Goal: Task Accomplishment & Management: Use online tool/utility

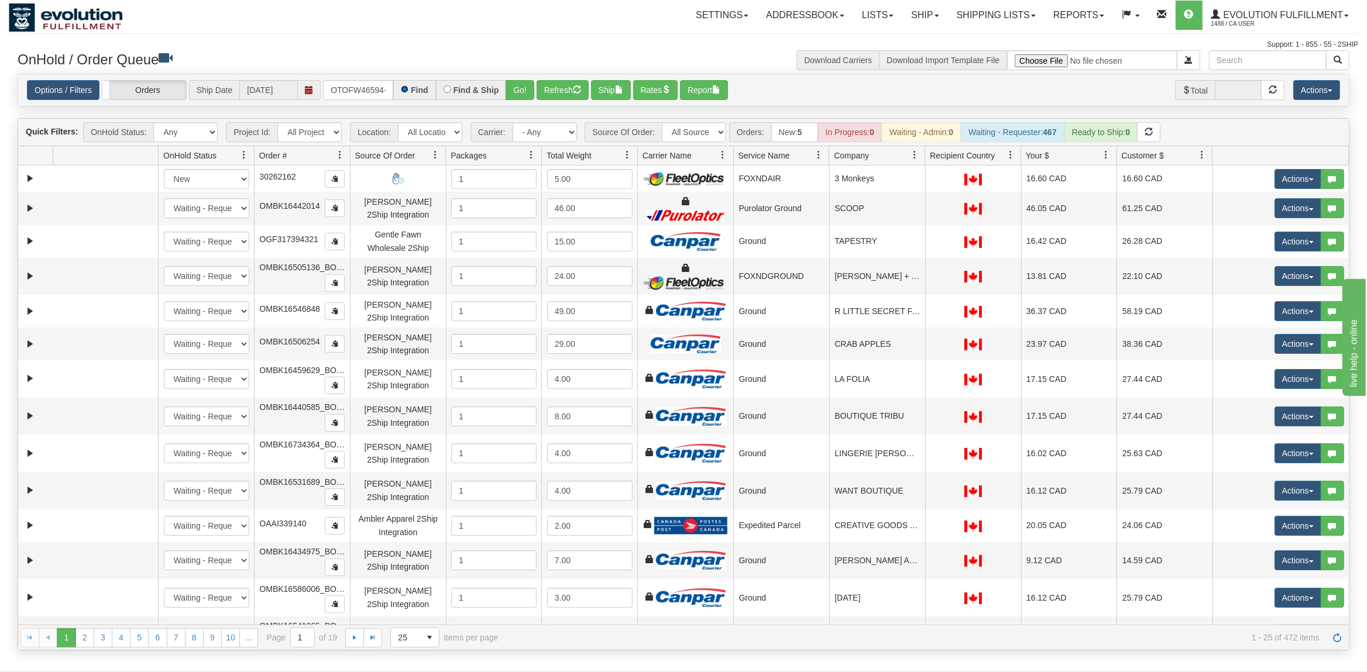
scroll to position [0, 5]
click at [524, 84] on button "Go!" at bounding box center [520, 90] width 29 height 20
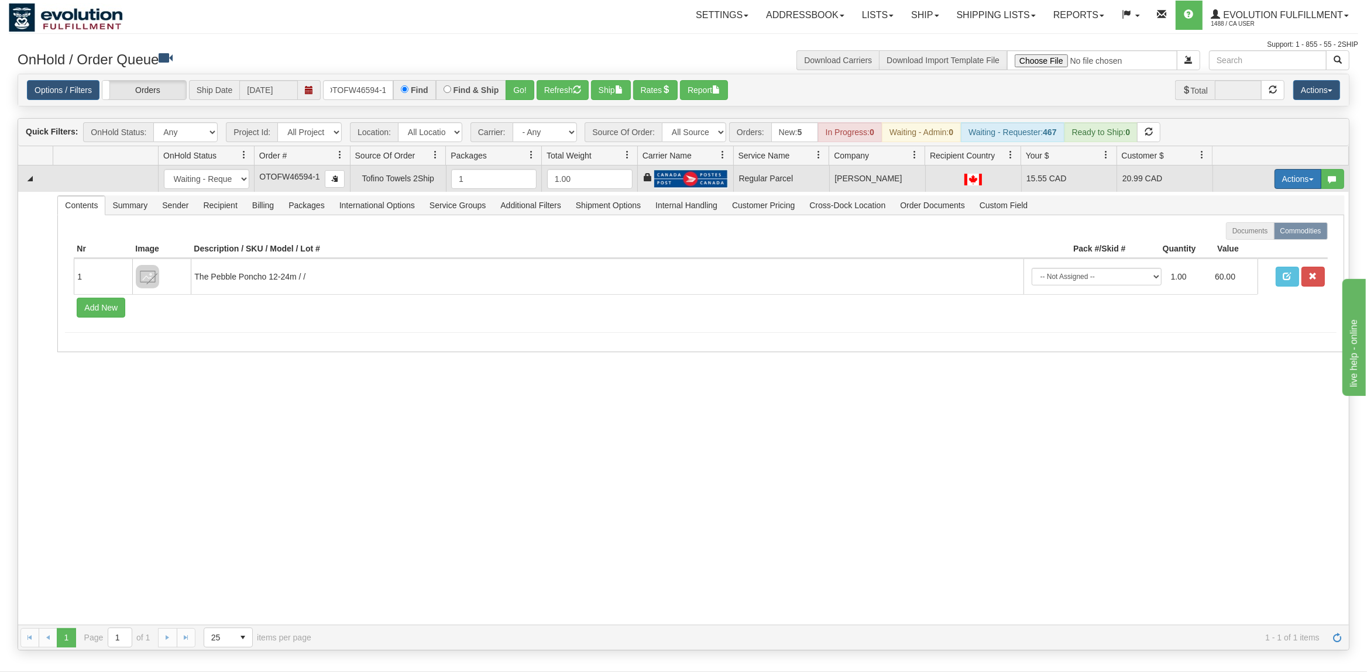
click at [1299, 184] on button "Actions" at bounding box center [1298, 179] width 47 height 20
click at [1264, 228] on link "Rate All Services" at bounding box center [1274, 231] width 94 height 15
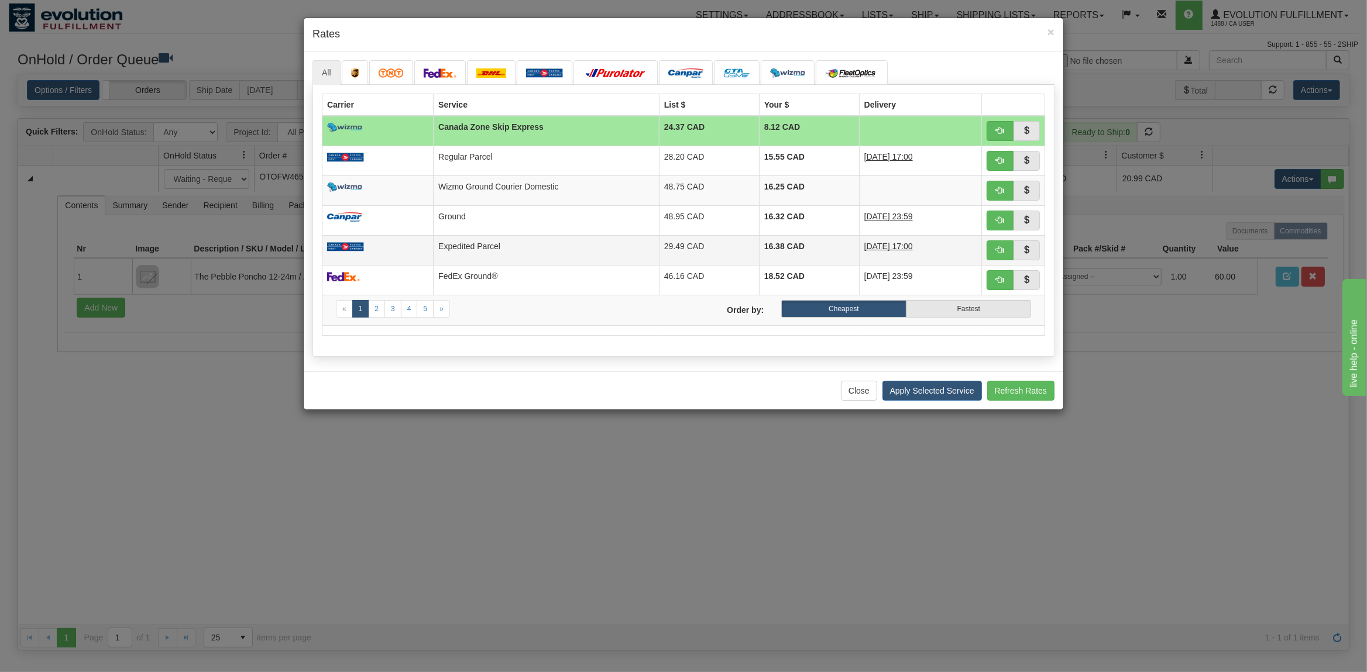
click at [431, 250] on td at bounding box center [377, 250] width 111 height 30
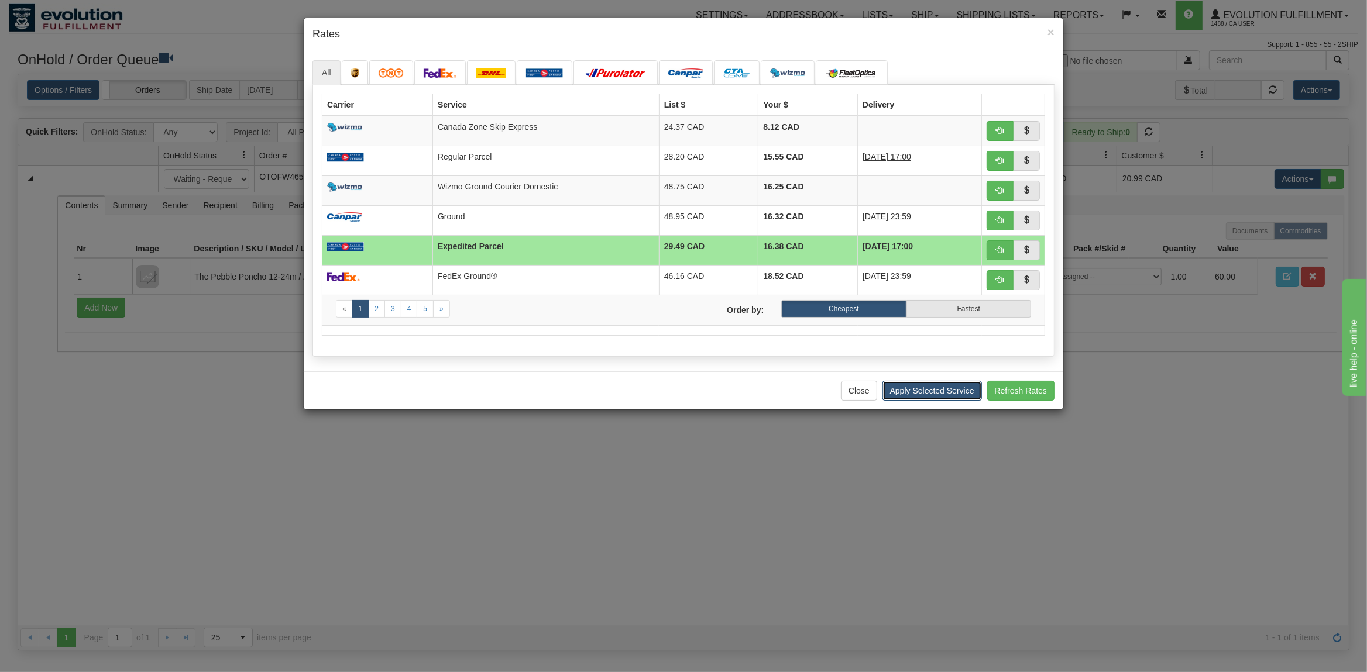
click at [934, 390] on button "Apply Selected Service" at bounding box center [932, 391] width 99 height 20
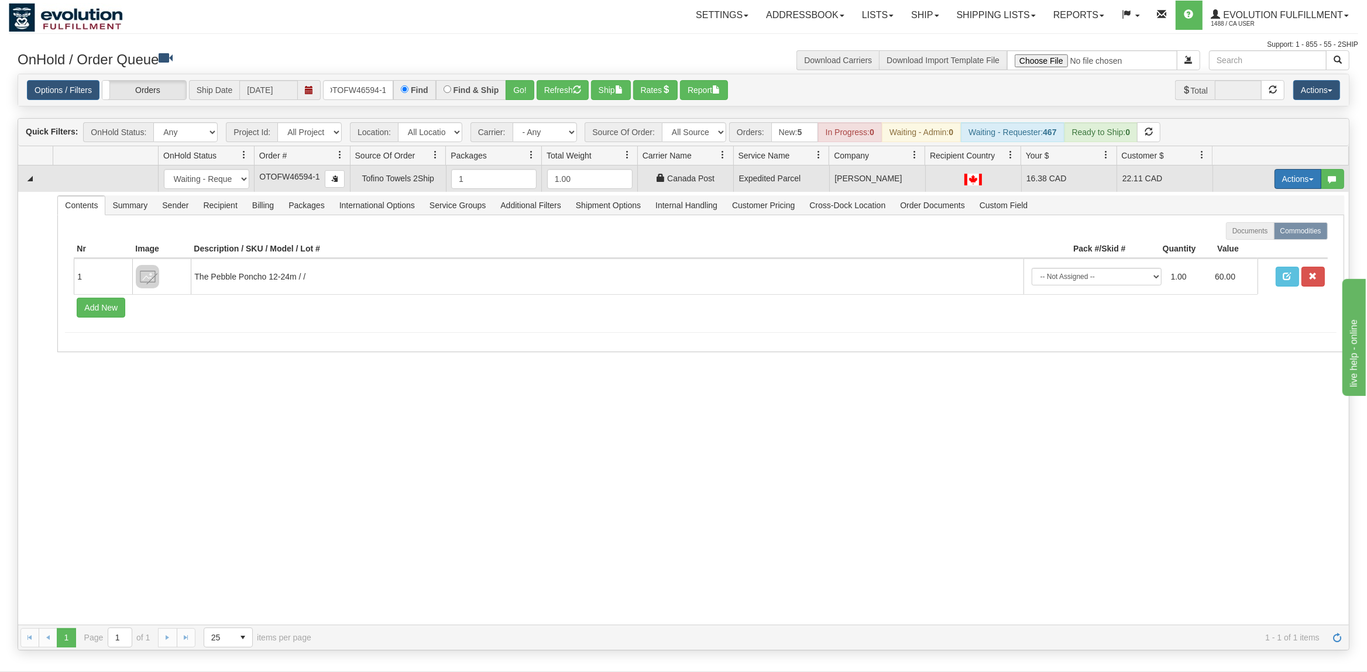
click at [1287, 176] on button "Actions" at bounding box center [1298, 179] width 47 height 20
click at [1250, 248] on span "Ship" at bounding box center [1251, 246] width 25 height 9
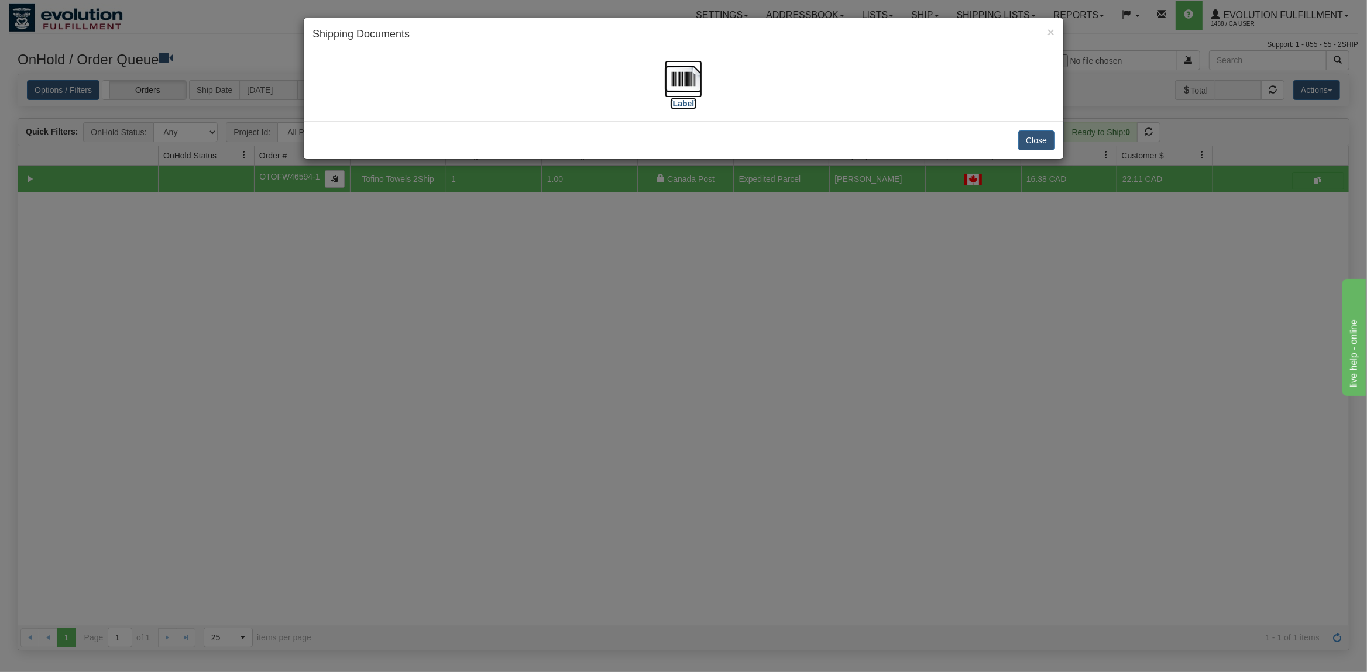
click at [679, 85] on img at bounding box center [683, 78] width 37 height 37
click at [1041, 138] on button "Close" at bounding box center [1036, 141] width 36 height 20
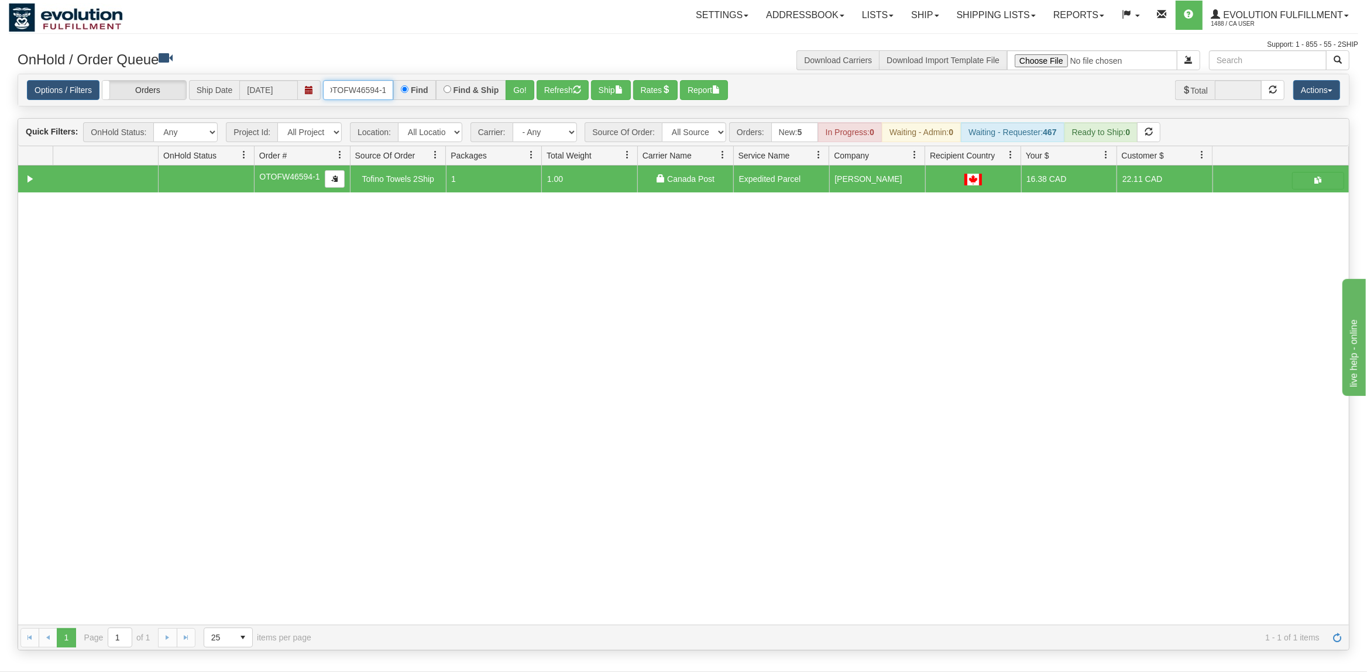
click at [348, 87] on input "OTOFW46594-1" at bounding box center [358, 90] width 70 height 20
click at [349, 87] on input "OTOFW46594-1" at bounding box center [358, 90] width 70 height 20
click at [386, 88] on input "OTOFW46594-1" at bounding box center [358, 90] width 70 height 20
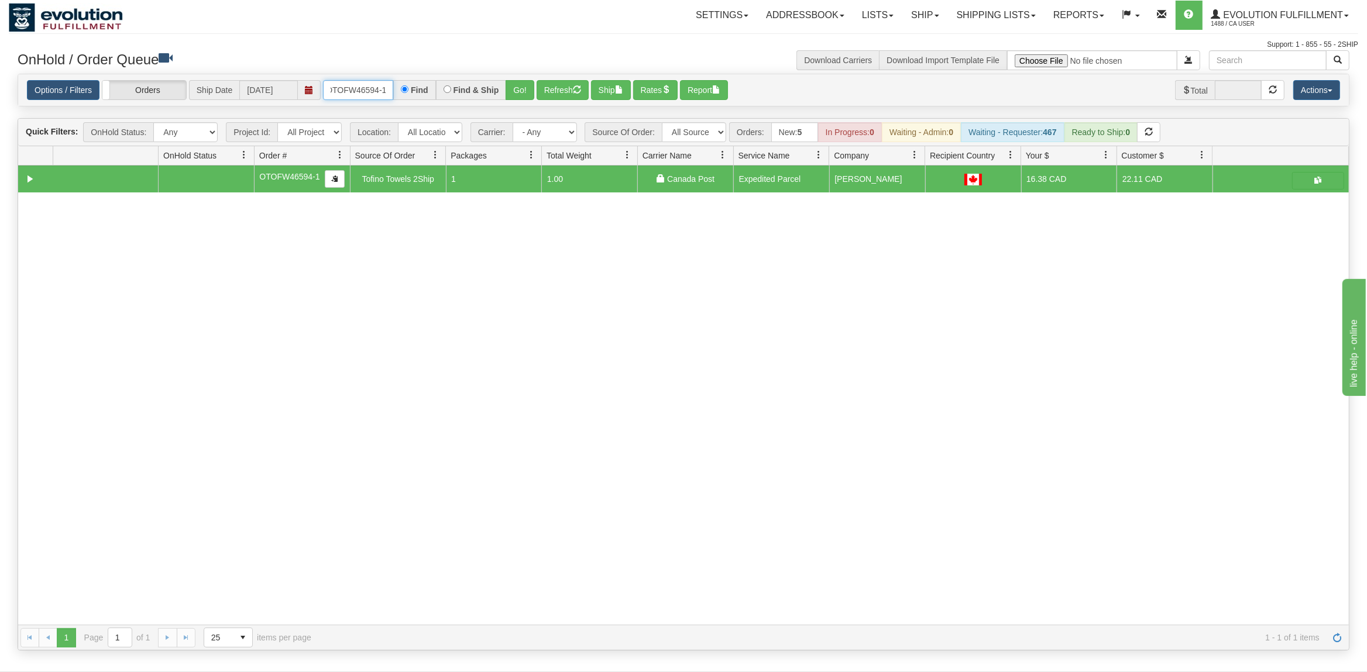
click at [386, 88] on input "OTOFW46594-1" at bounding box center [358, 90] width 70 height 20
type input "OTOFW46593-1"
click at [532, 91] on button "Go!" at bounding box center [520, 90] width 29 height 20
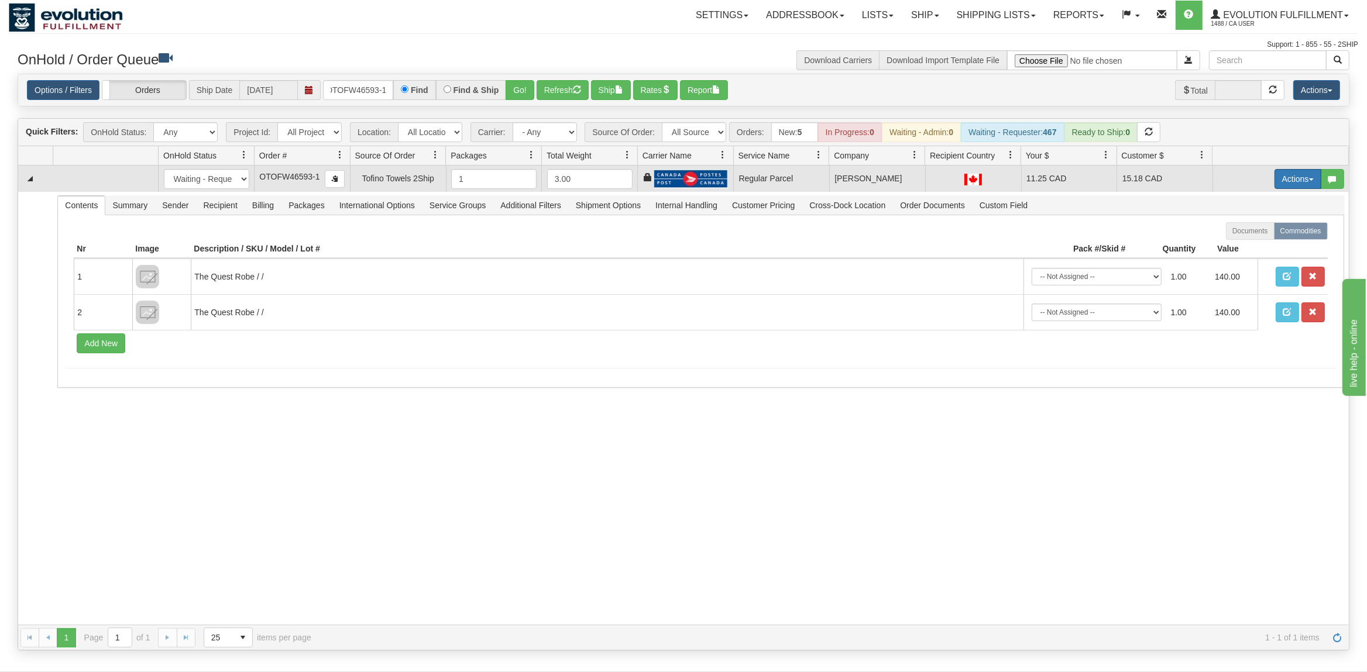
click at [1302, 177] on button "Actions" at bounding box center [1298, 179] width 47 height 20
click at [1272, 235] on span "Rate All Services" at bounding box center [1274, 231] width 70 height 9
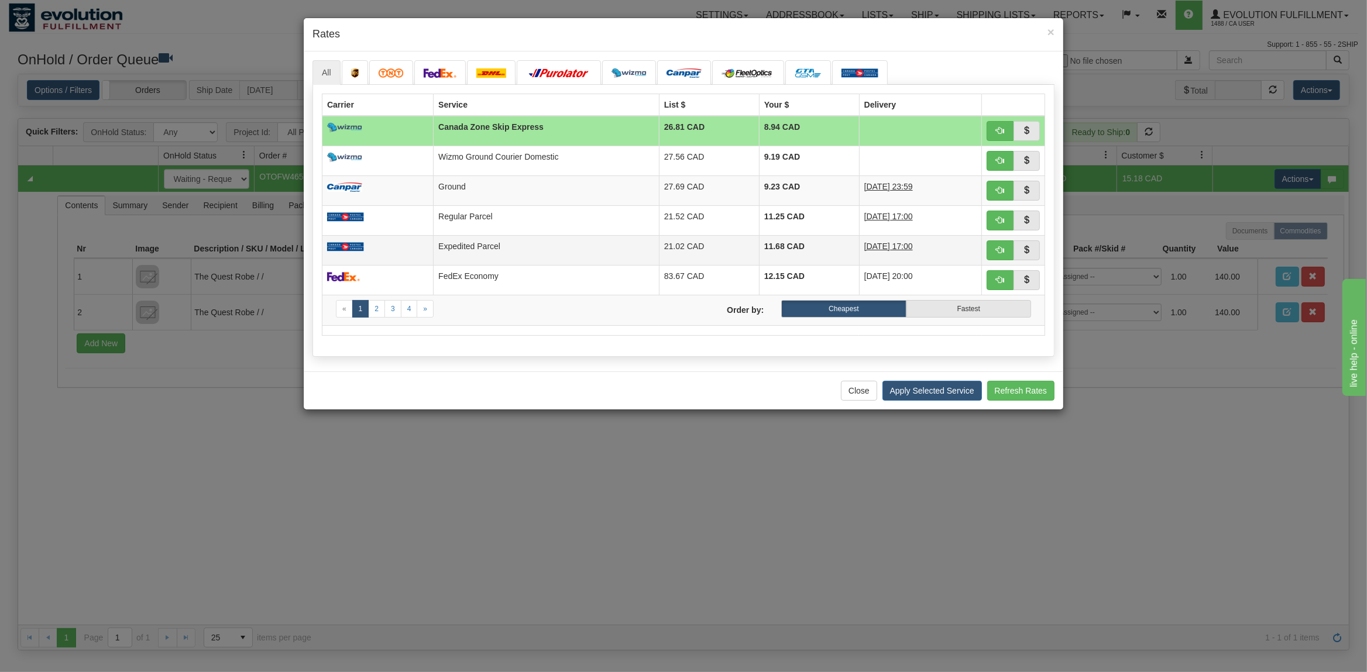
click at [558, 242] on td "Expedited Parcel" at bounding box center [547, 250] width 226 height 30
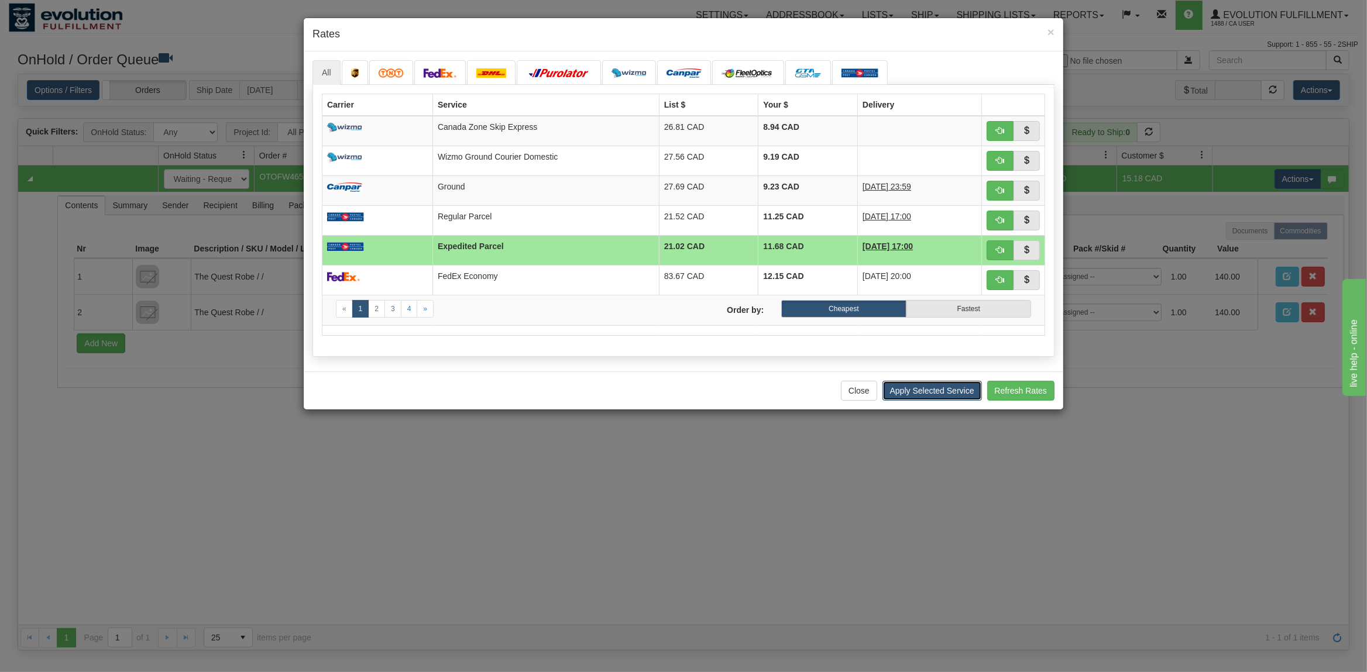
click at [915, 400] on button "Apply Selected Service" at bounding box center [932, 391] width 99 height 20
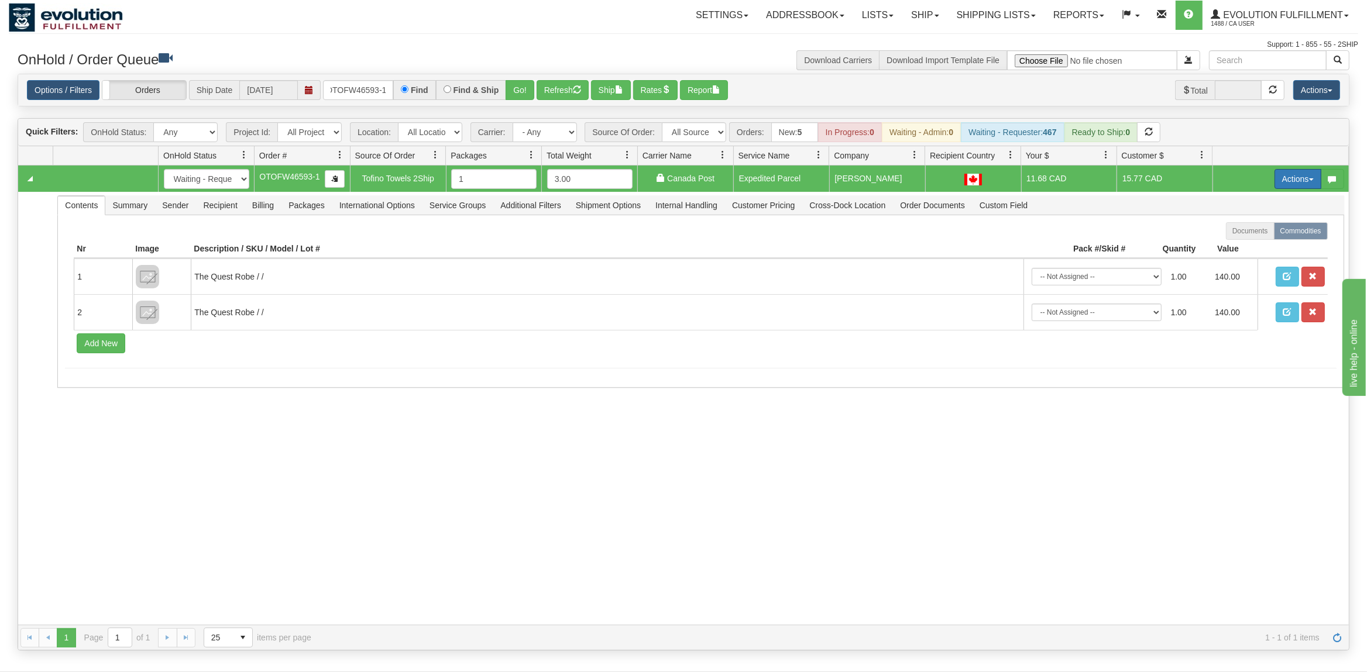
click at [1279, 178] on button "Actions" at bounding box center [1298, 179] width 47 height 20
click at [1254, 246] on span "Ship" at bounding box center [1251, 246] width 25 height 9
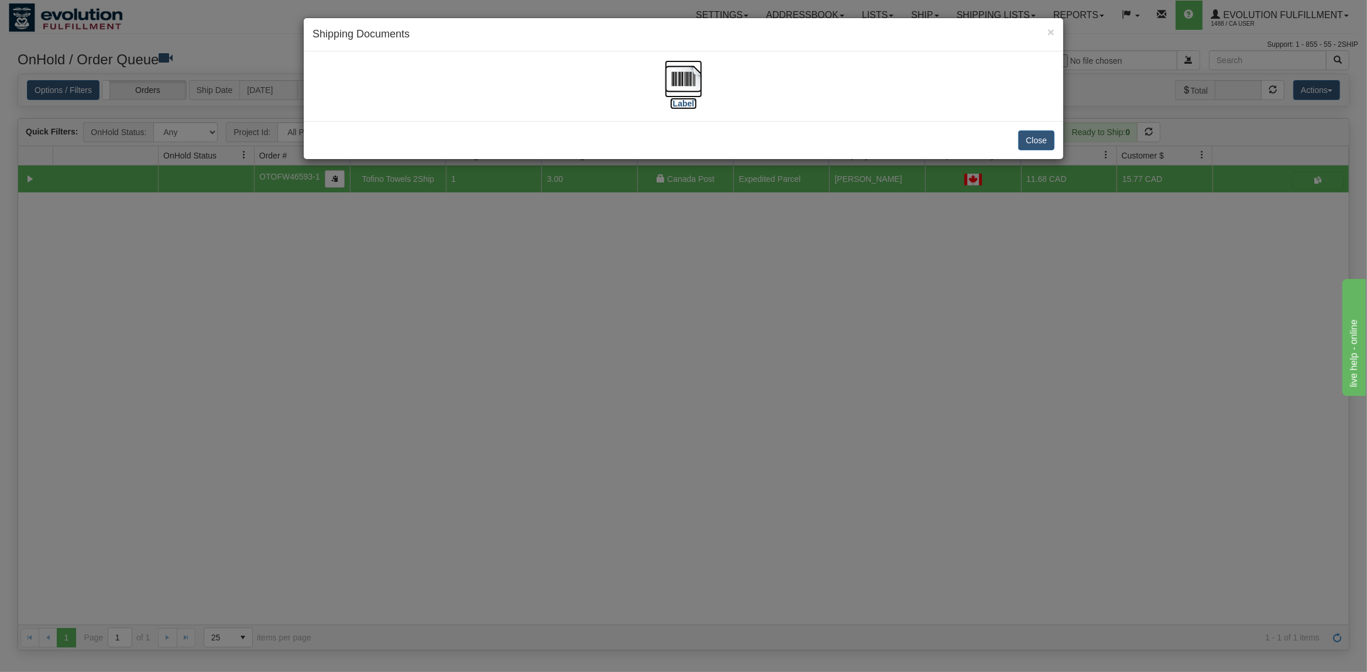
click at [682, 73] on img at bounding box center [683, 78] width 37 height 37
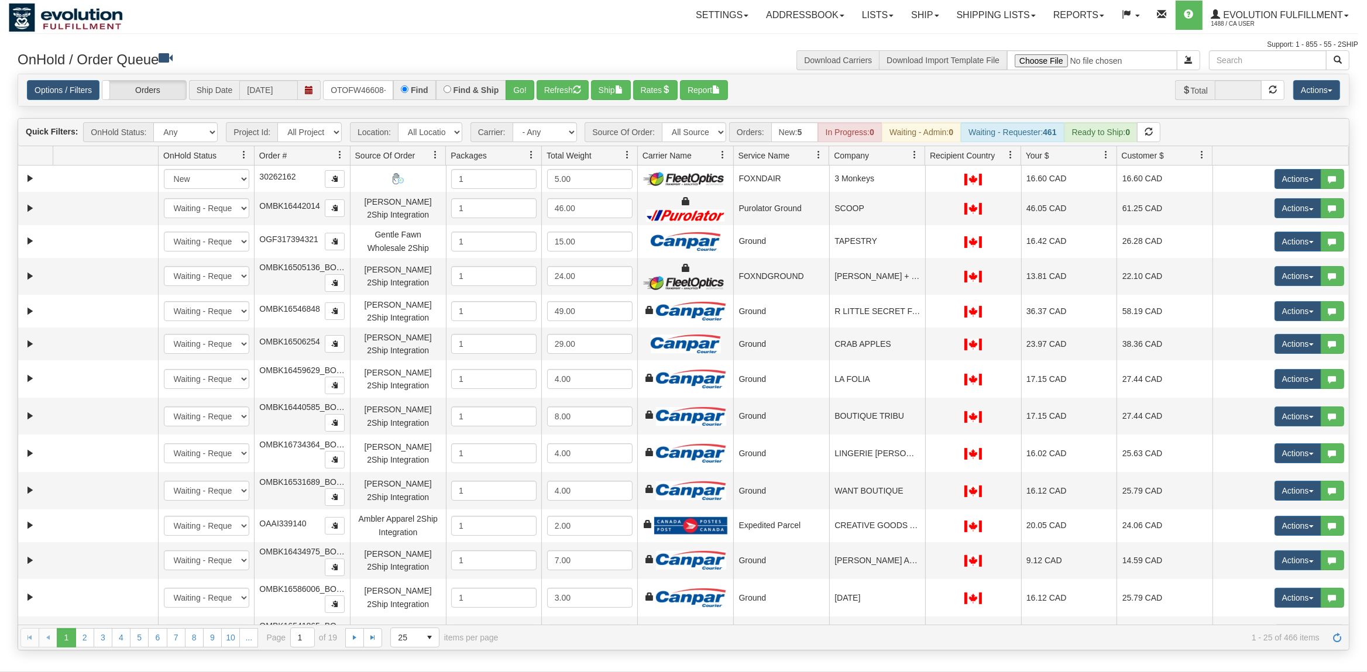
scroll to position [0, 5]
click at [520, 88] on button "Go!" at bounding box center [520, 90] width 29 height 20
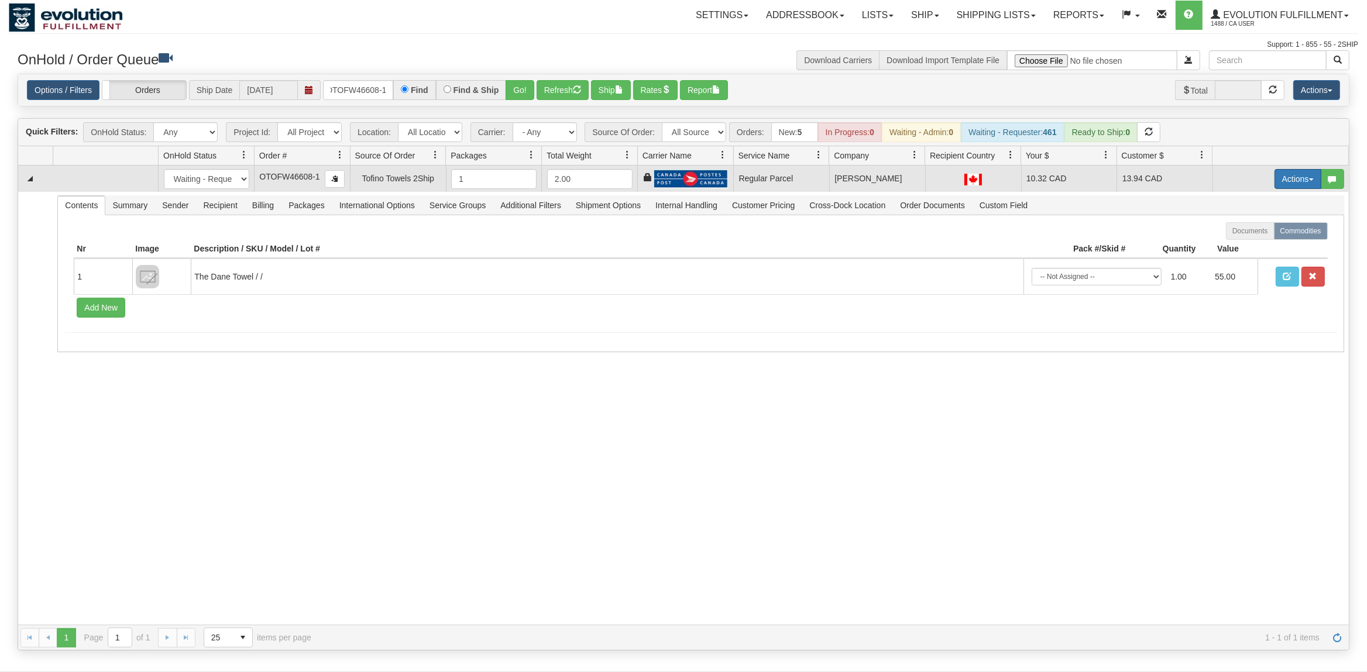
click at [1291, 180] on button "Actions" at bounding box center [1298, 179] width 47 height 20
click at [1252, 239] on link "Rate All Services" at bounding box center [1274, 231] width 94 height 15
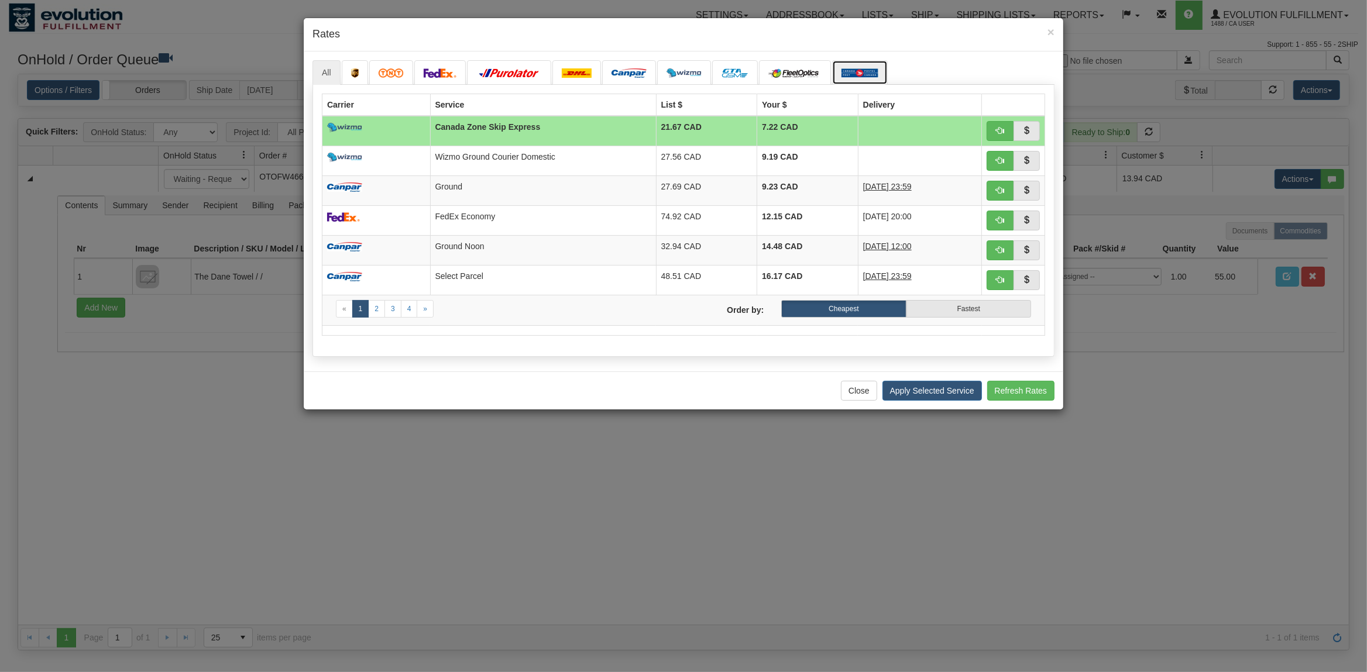
click at [874, 64] on link at bounding box center [860, 72] width 56 height 25
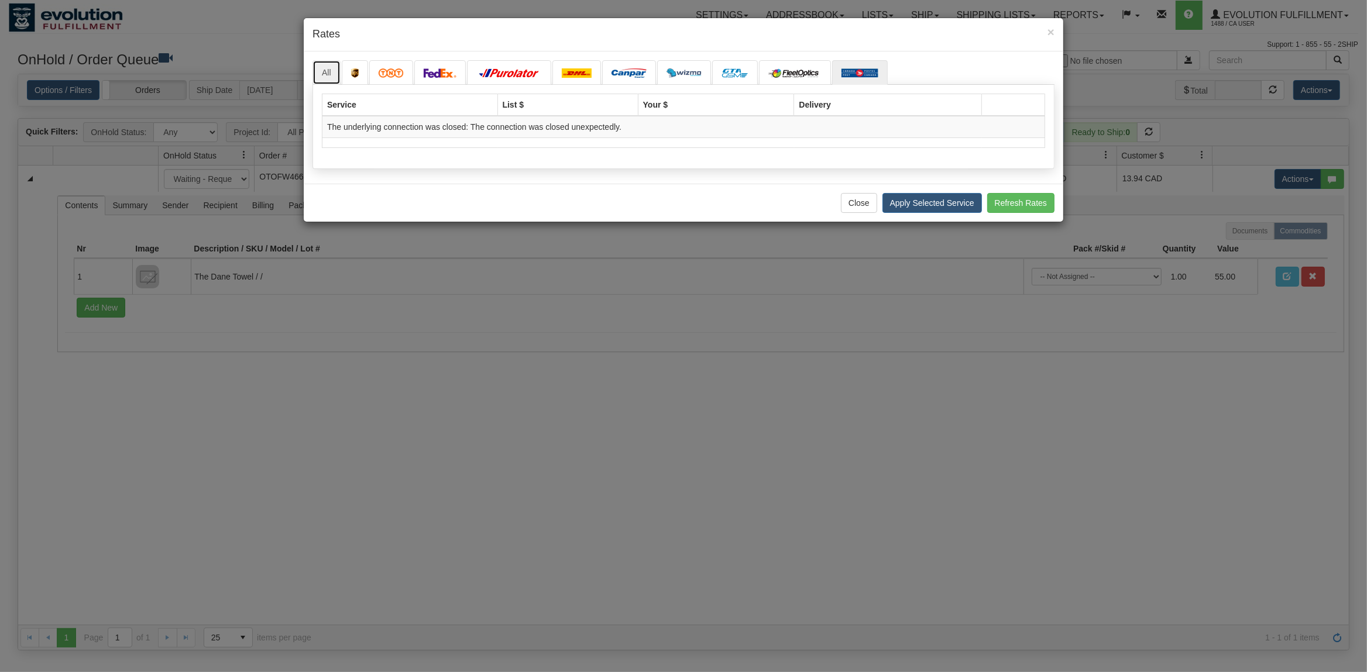
click at [321, 73] on link "All" at bounding box center [327, 72] width 28 height 25
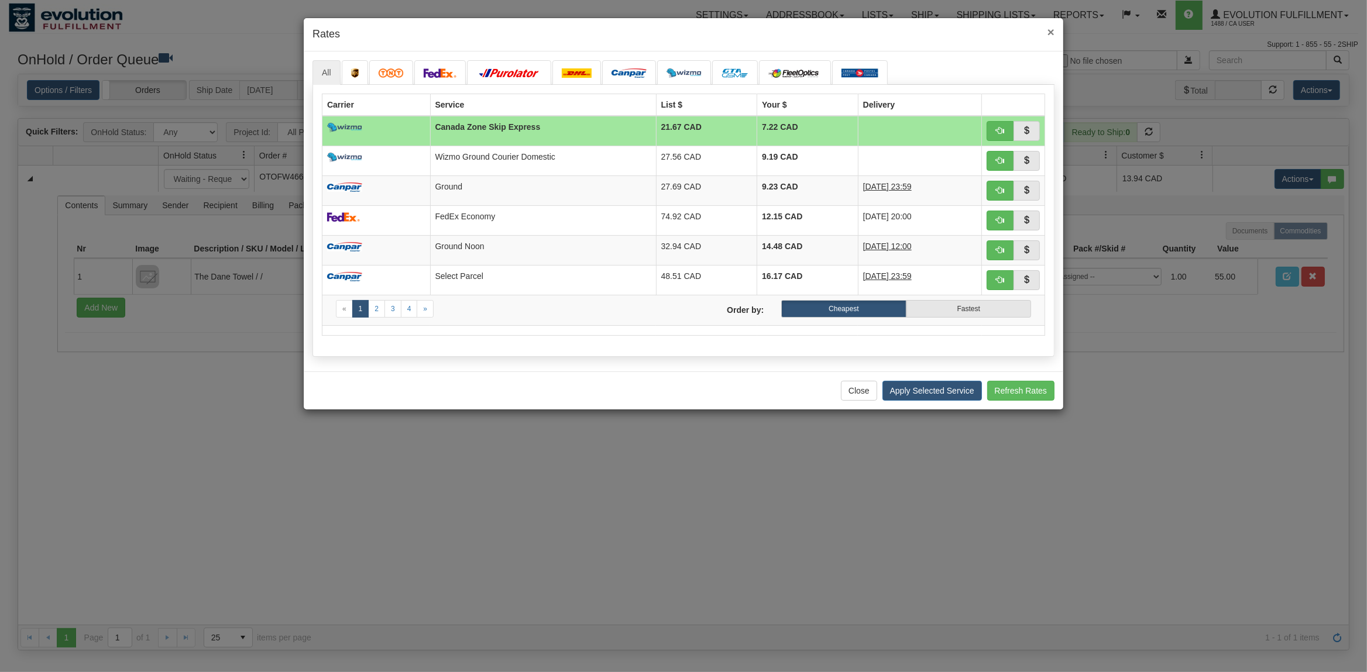
click at [1048, 28] on span "×" at bounding box center [1051, 31] width 7 height 13
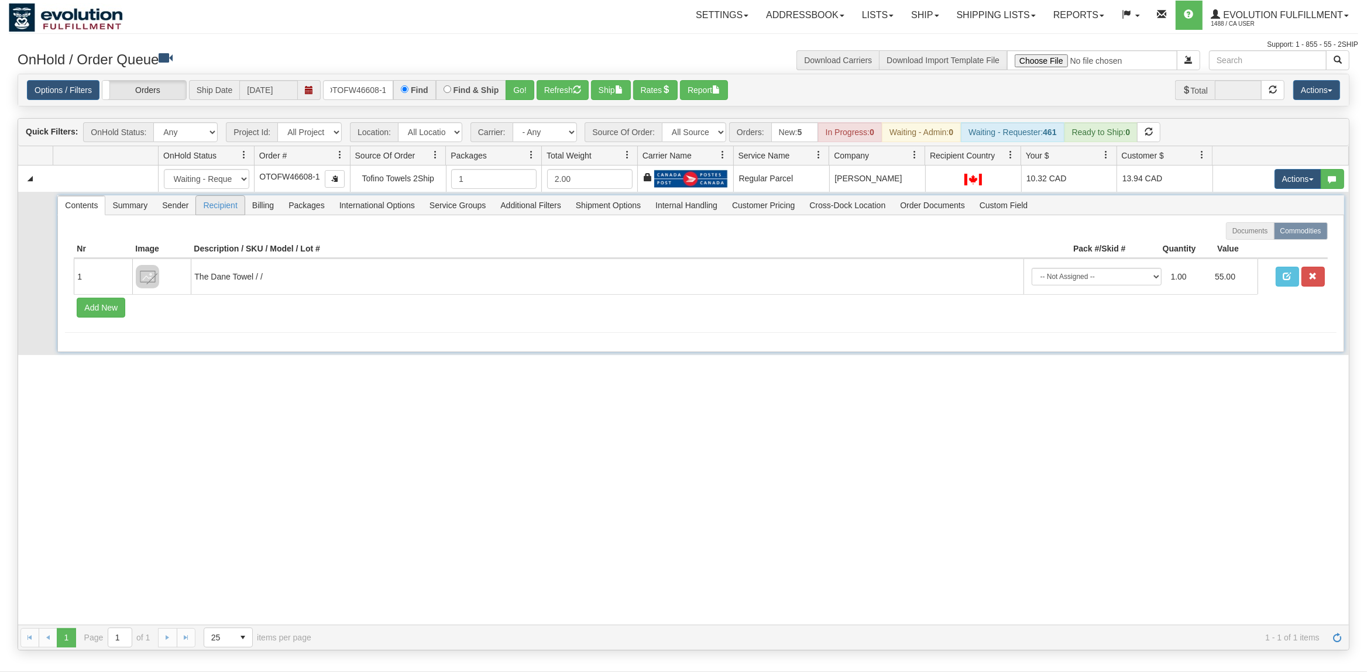
click at [225, 214] on span "Recipient" at bounding box center [220, 205] width 48 height 19
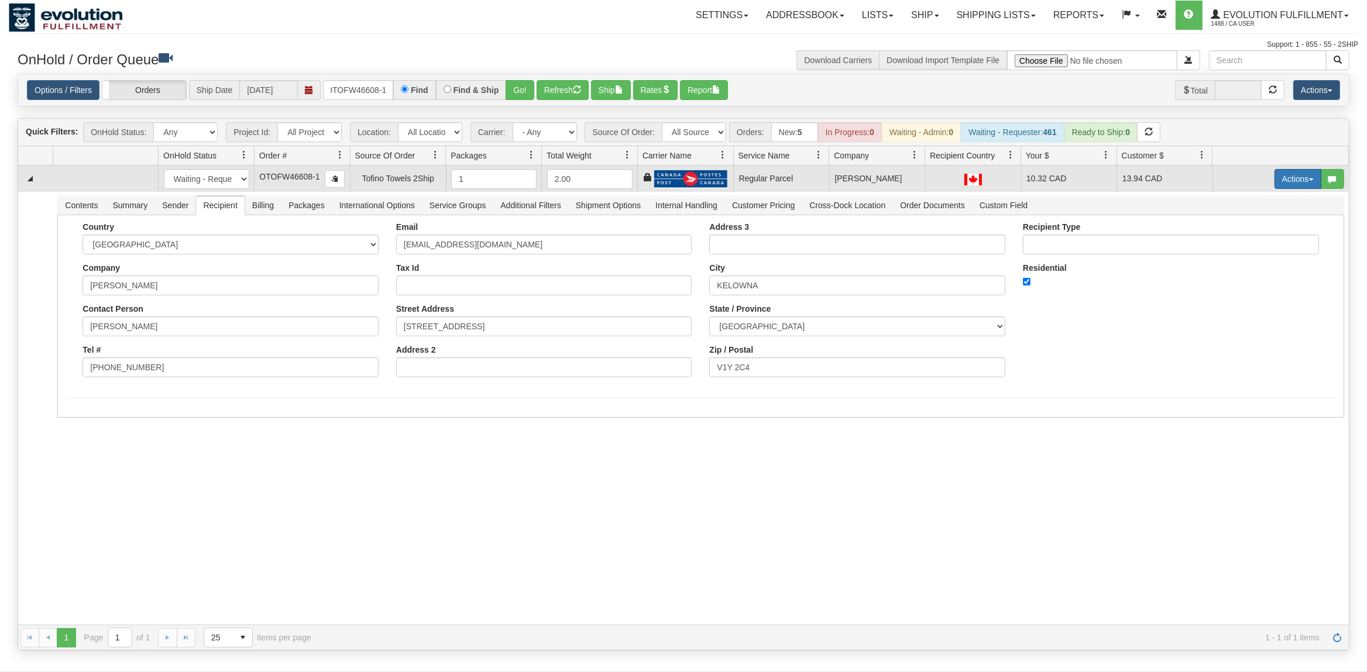
click at [1295, 184] on button "Actions" at bounding box center [1298, 179] width 47 height 20
click at [1255, 233] on span "Rate All Services" at bounding box center [1274, 231] width 70 height 9
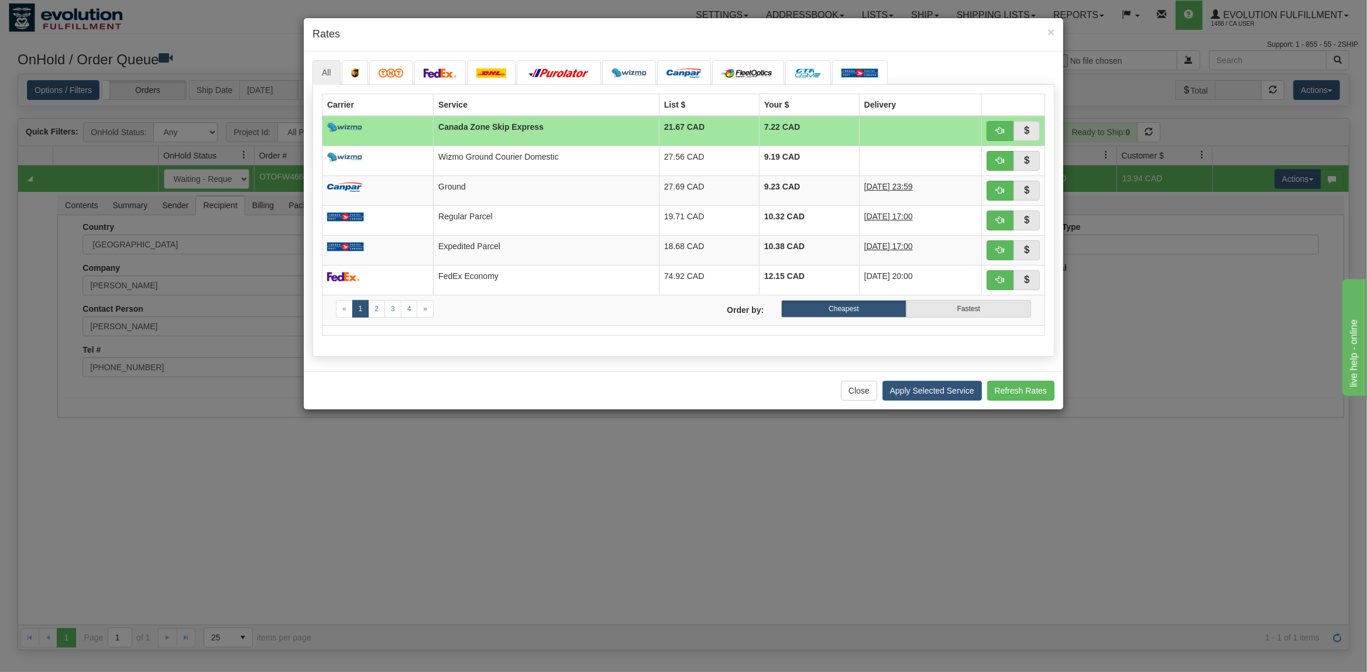
scroll to position [0, 0]
click at [434, 241] on td at bounding box center [377, 250] width 111 height 30
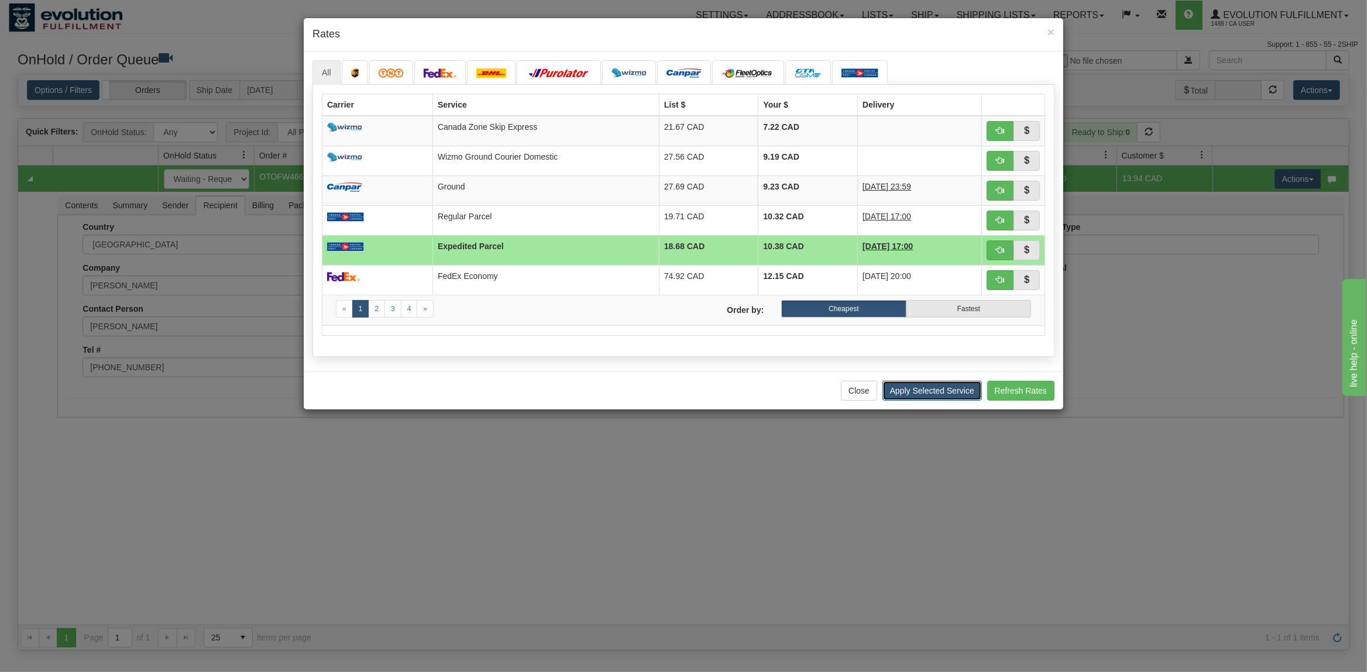
click at [889, 394] on button "Apply Selected Service" at bounding box center [932, 391] width 99 height 20
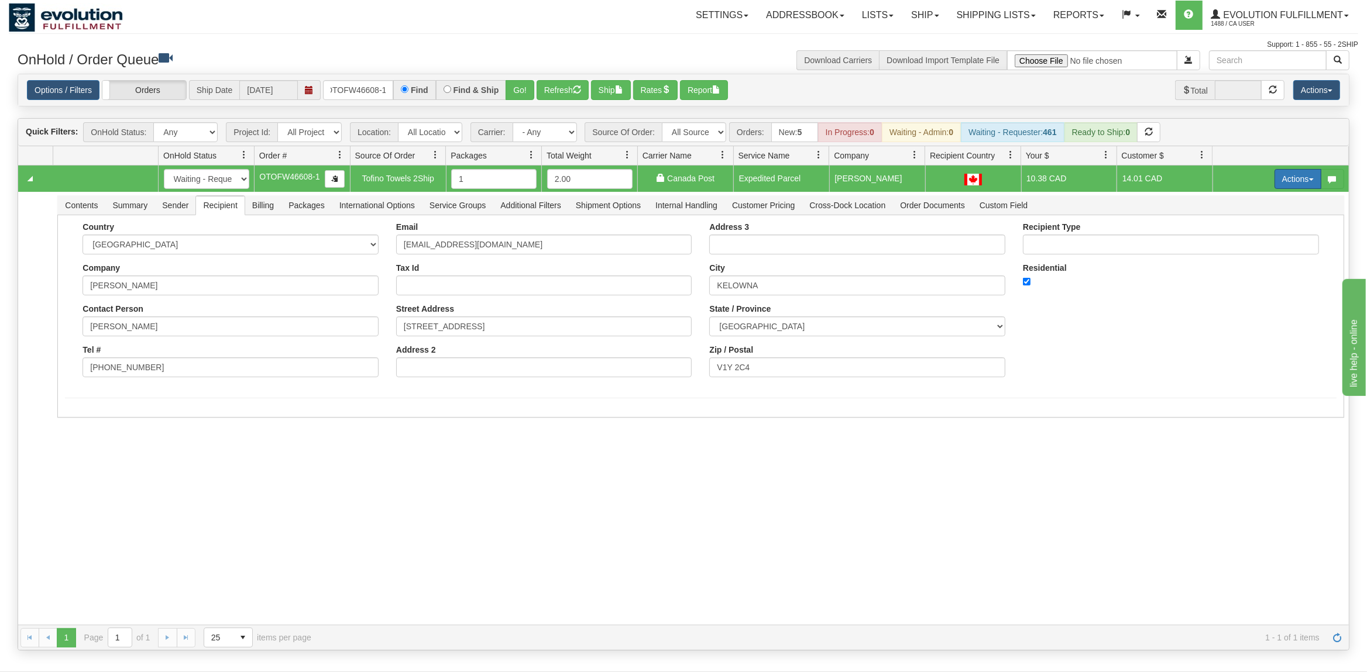
click at [1309, 182] on button "Actions" at bounding box center [1298, 179] width 47 height 20
click at [1246, 248] on span "Ship" at bounding box center [1251, 246] width 25 height 9
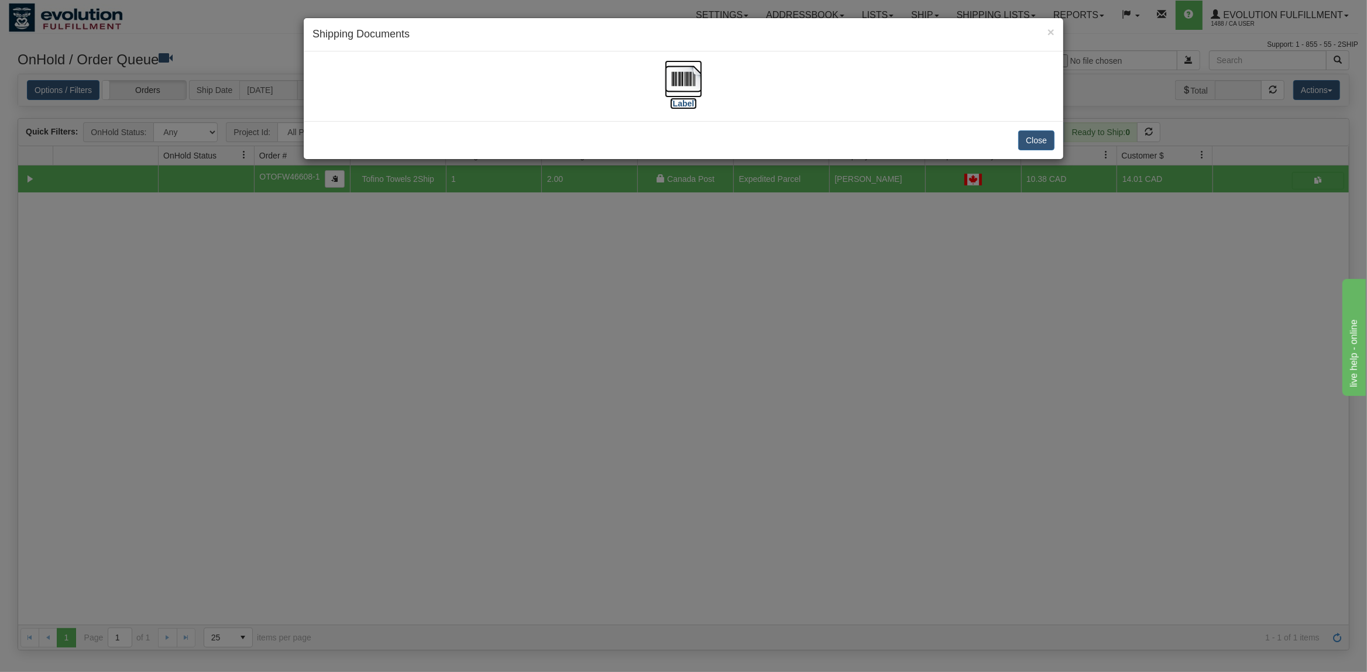
click at [692, 87] on img at bounding box center [683, 78] width 37 height 37
click at [1036, 141] on button "Close" at bounding box center [1036, 141] width 36 height 20
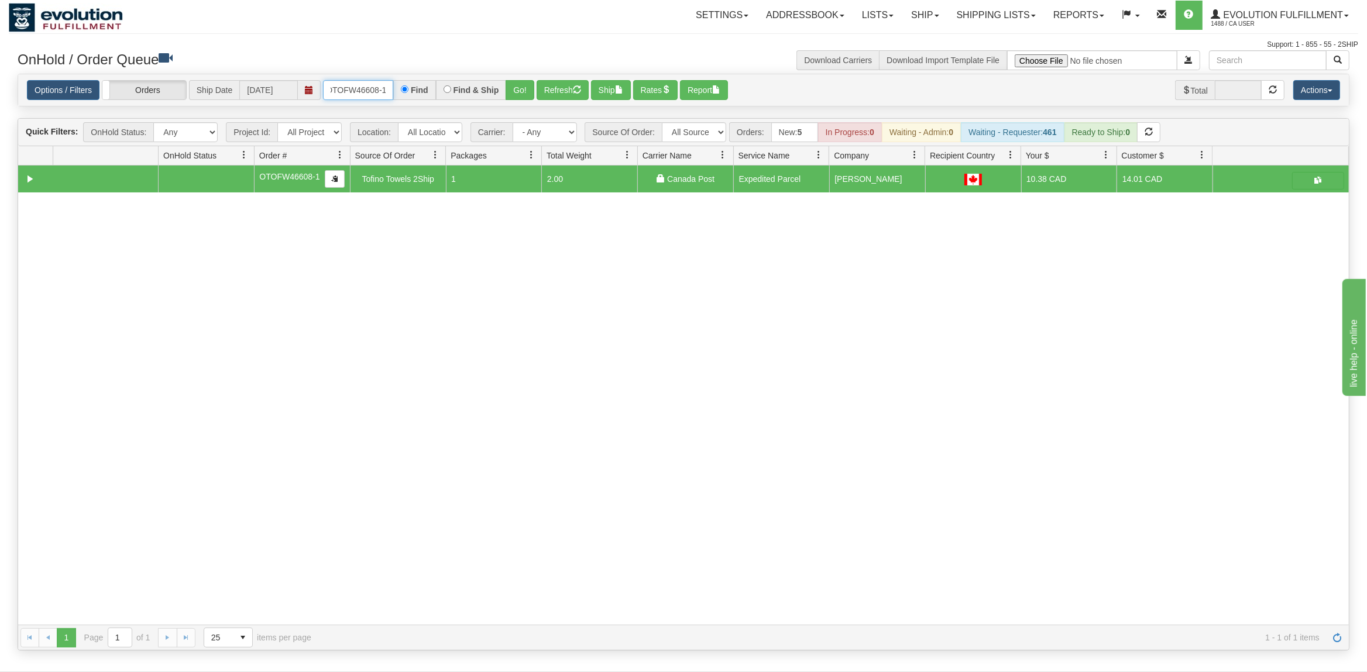
click at [382, 92] on input "OTOFW46608-1" at bounding box center [358, 90] width 70 height 20
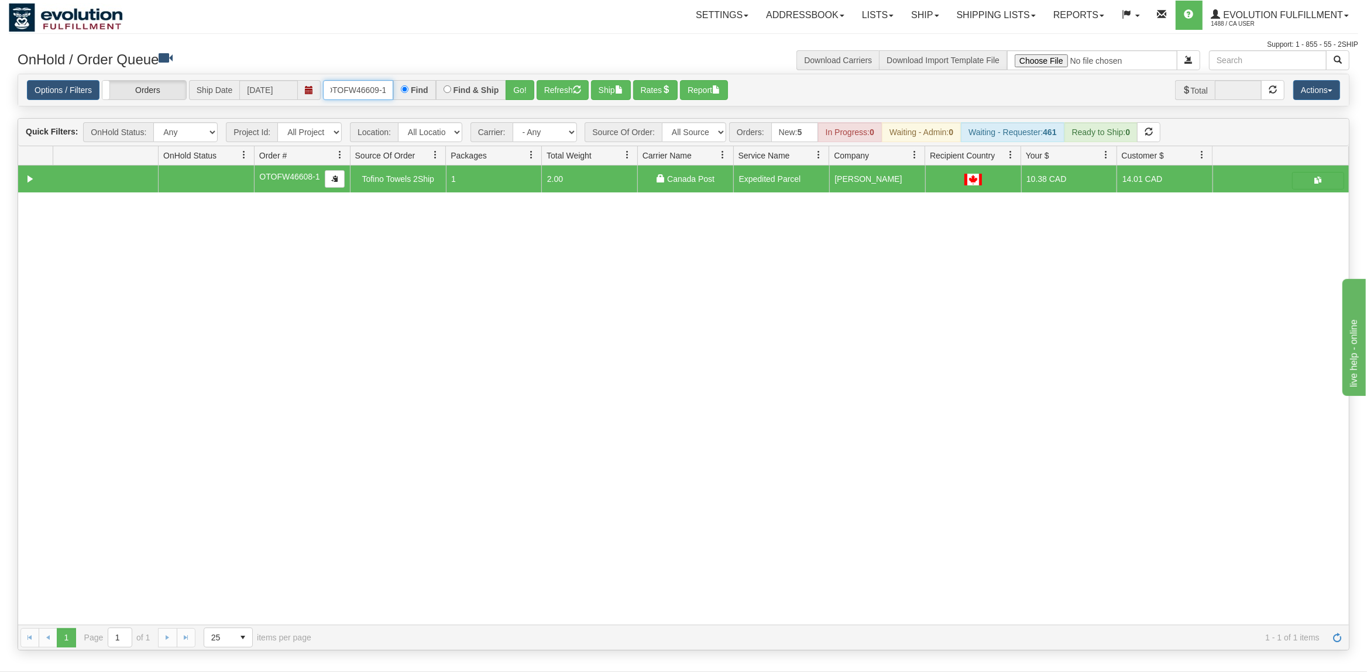
type input "OTOFW46609-1"
click at [520, 88] on button "Go!" at bounding box center [520, 90] width 29 height 20
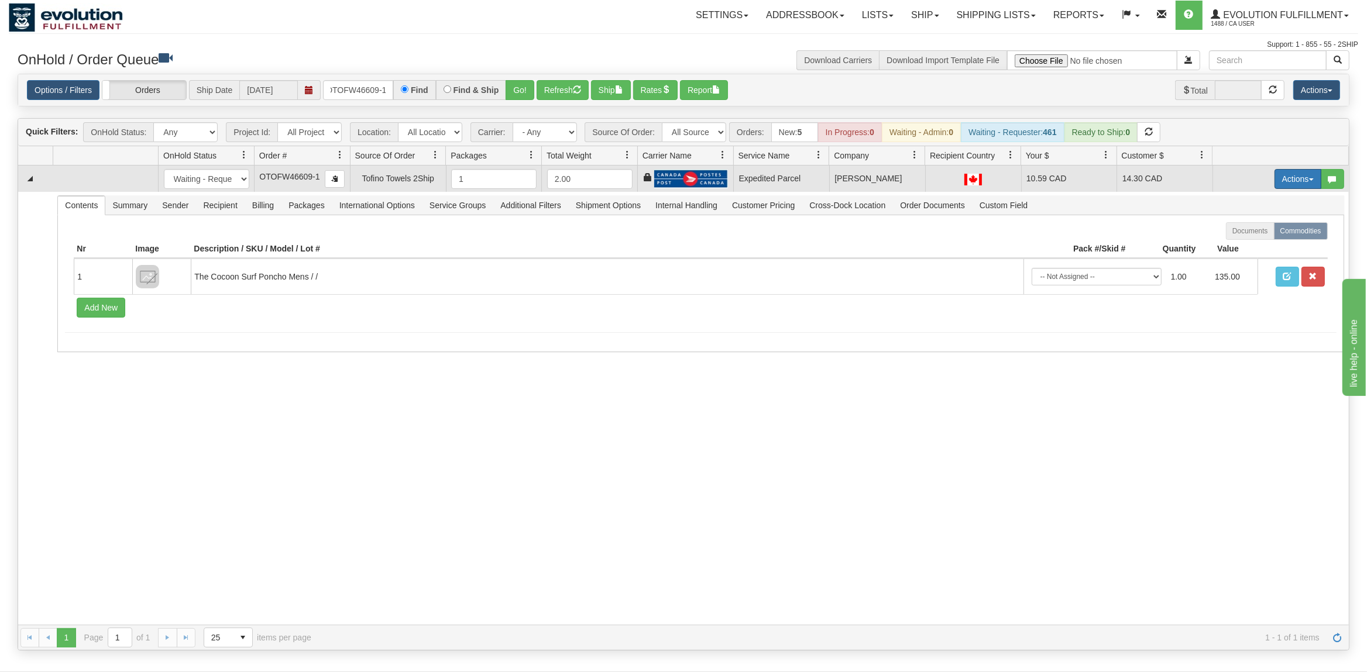
click at [1303, 185] on button "Actions" at bounding box center [1298, 179] width 47 height 20
click at [1250, 248] on span "Ship" at bounding box center [1251, 246] width 25 height 9
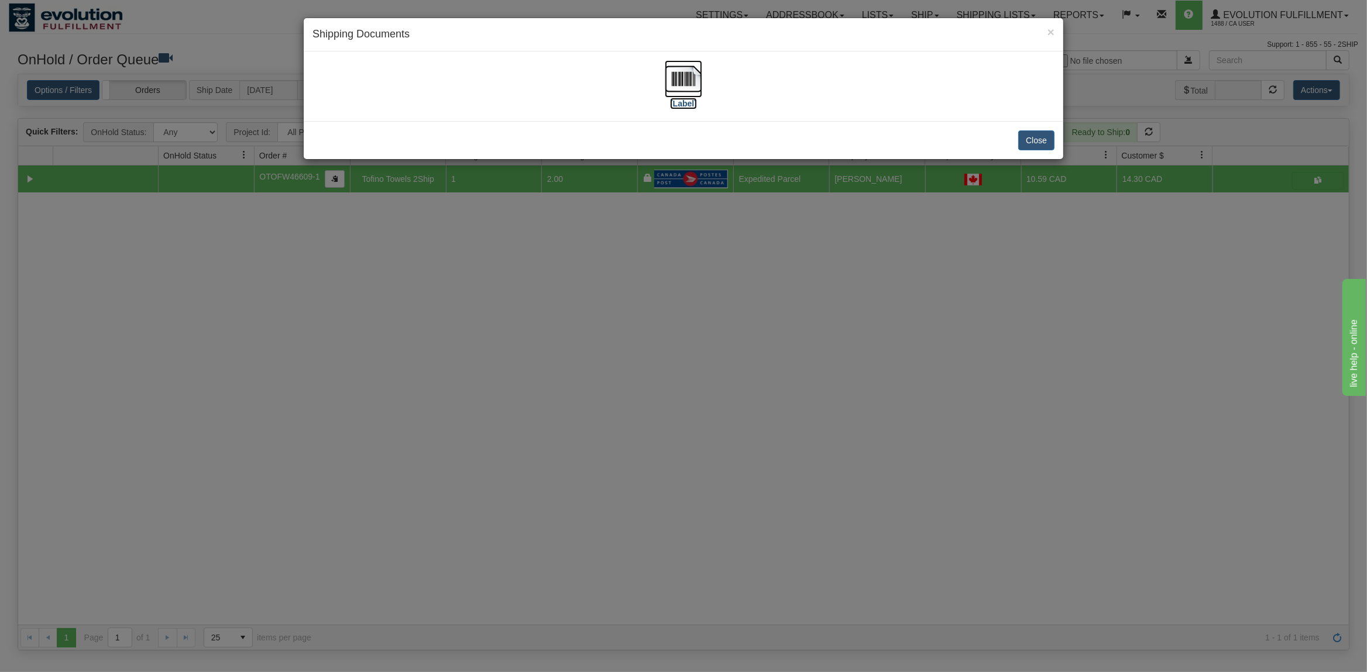
click at [678, 81] on img at bounding box center [683, 78] width 37 height 37
